Goal: Find specific page/section: Find specific page/section

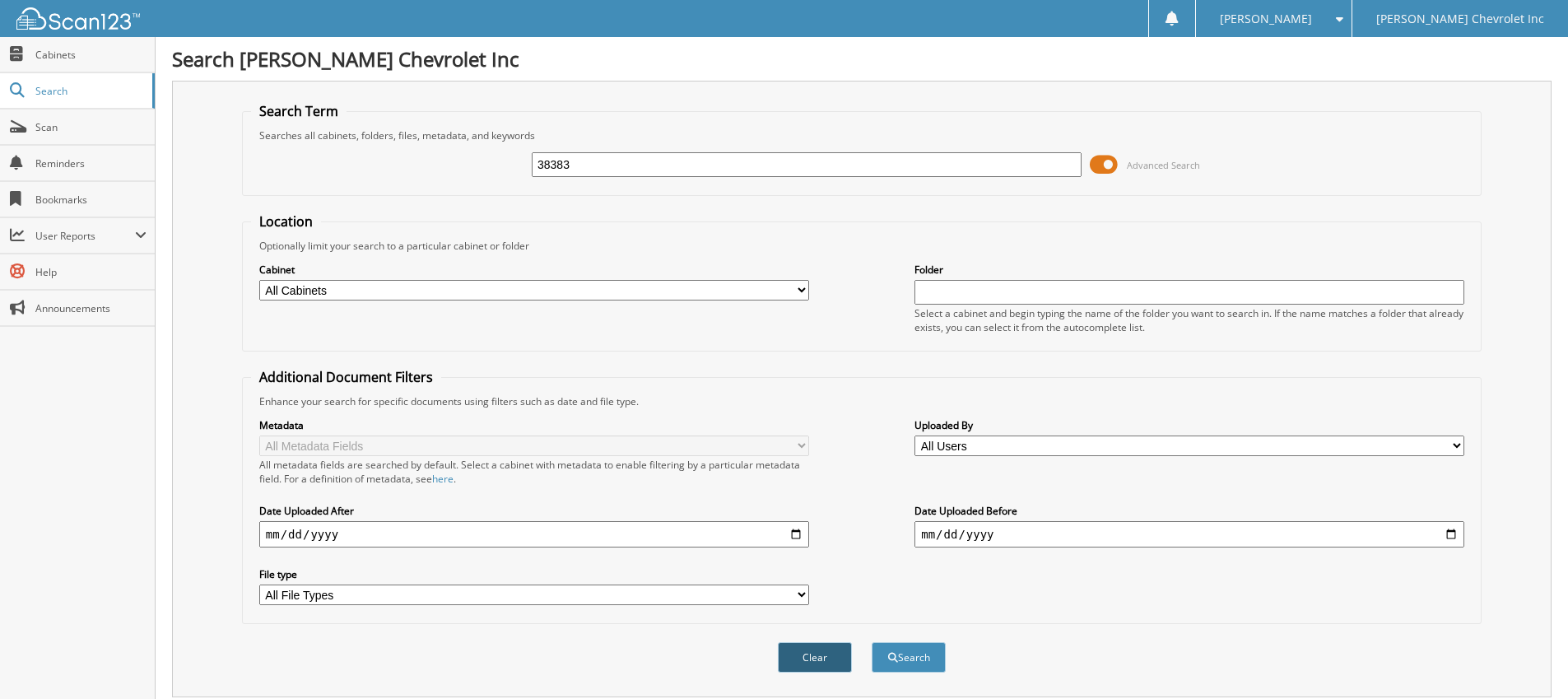
type input "38383"
click at [815, 668] on button "Clear" at bounding box center [815, 657] width 74 height 31
click at [679, 156] on input "text" at bounding box center [806, 164] width 549 height 24
paste input "38383"
type input "38383"
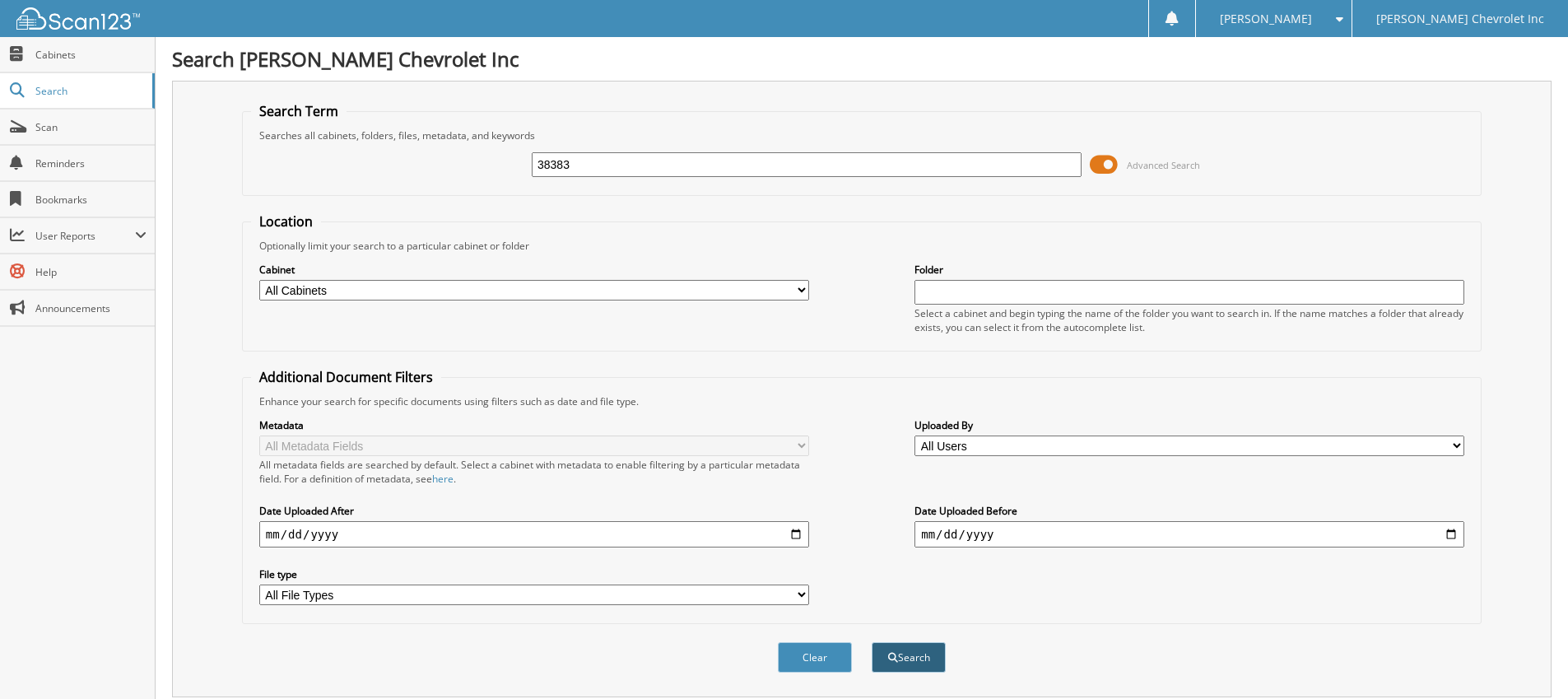
click at [911, 657] on button "Search" at bounding box center [908, 657] width 74 height 31
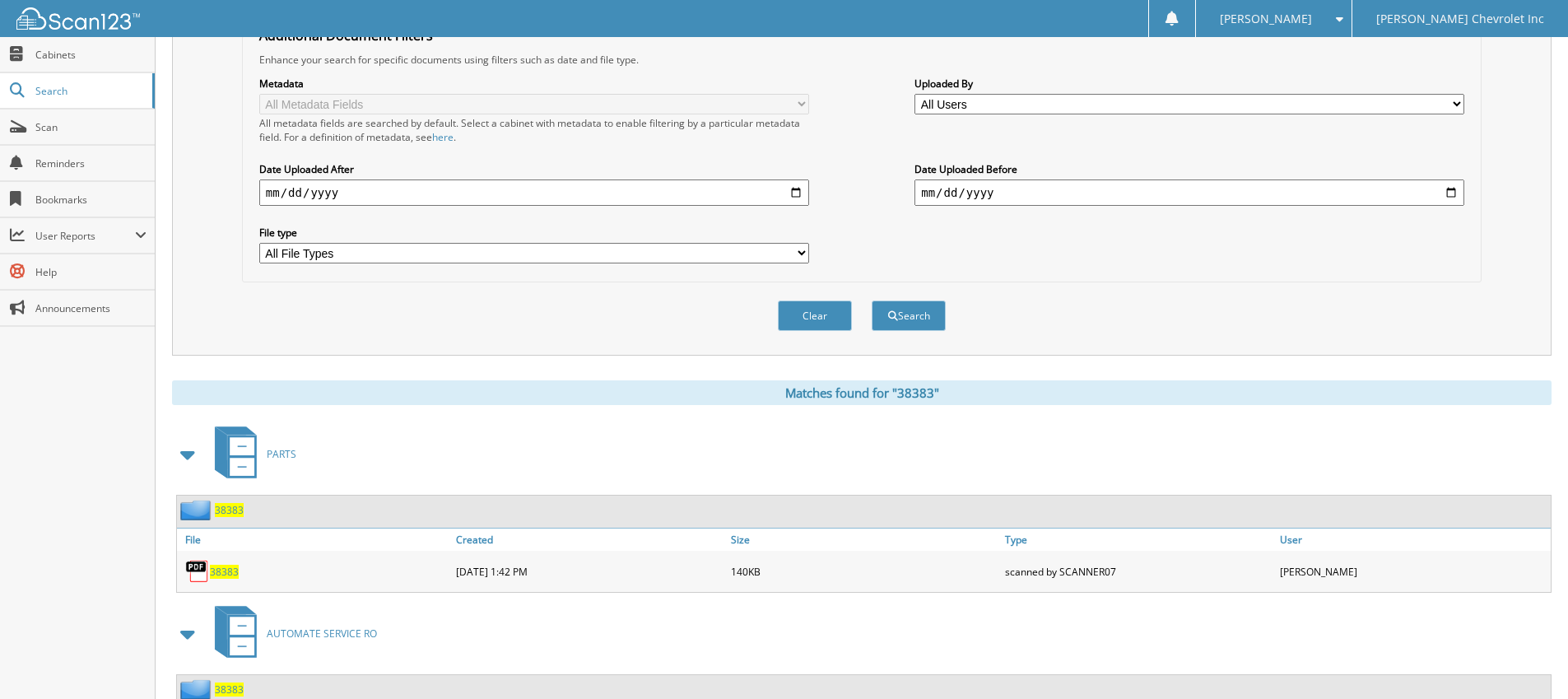
scroll to position [466, 0]
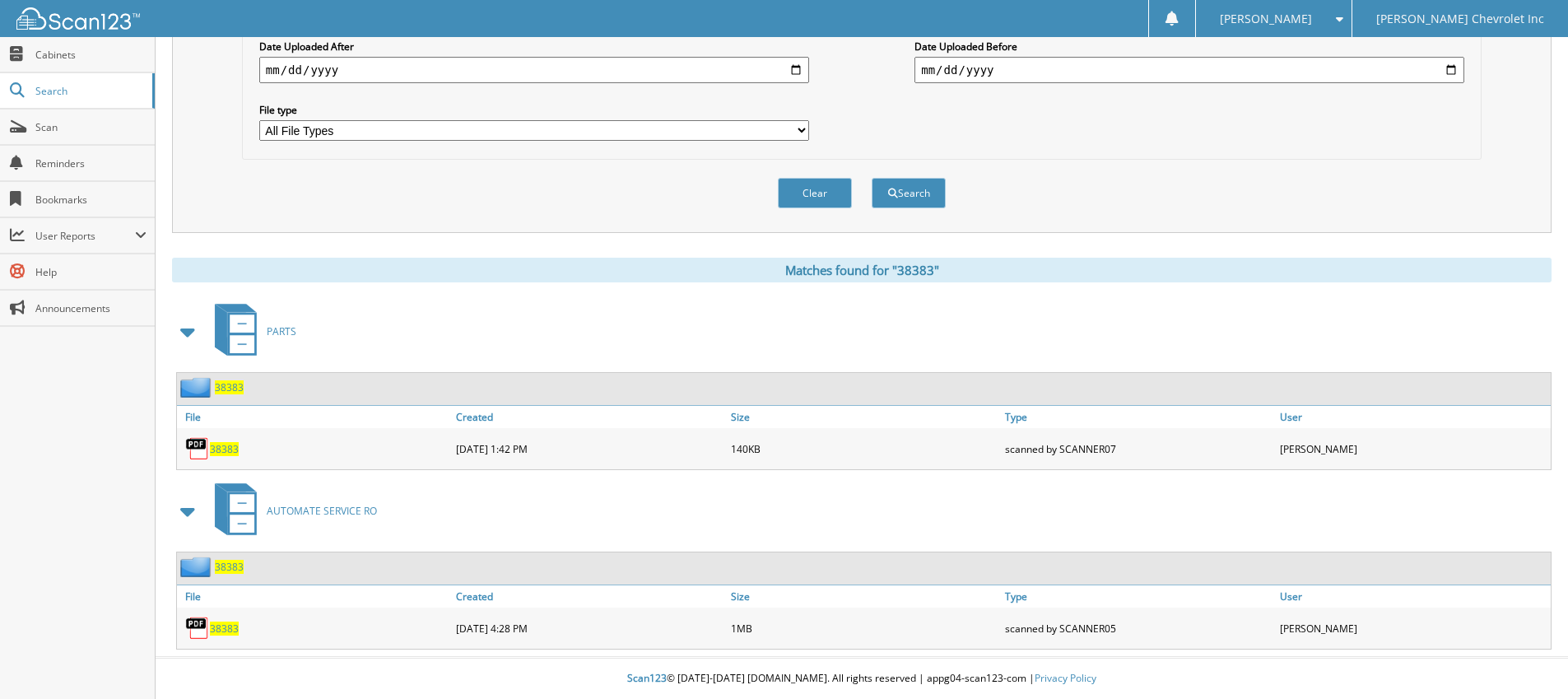
click at [223, 630] on span "38383" at bounding box center [224, 628] width 29 height 14
